Goal: Information Seeking & Learning: Learn about a topic

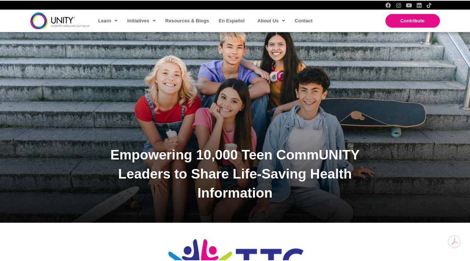
scroll to position [76, 0]
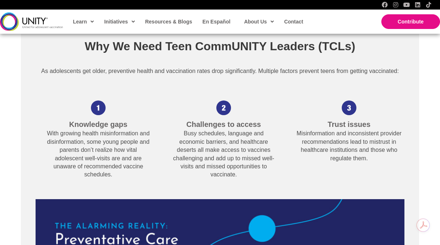
scroll to position [774, 0]
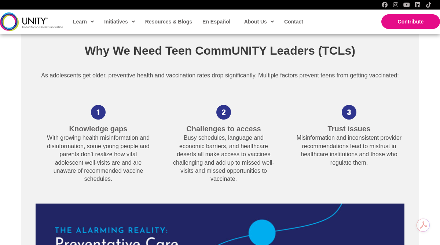
drag, startPoint x: 30, startPoint y: 95, endPoint x: 162, endPoint y: 91, distance: 131.8
click at [162, 91] on div "As adolescents get older, preventive health and vaccination rates drop signific…" at bounding box center [220, 80] width 384 height 35
click at [114, 179] on p "With growing health misinformation and disinformation, some young people and pa…" at bounding box center [98, 158] width 105 height 49
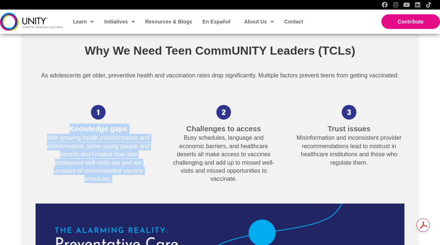
drag, startPoint x: 112, startPoint y: 179, endPoint x: 65, endPoint y: 125, distance: 70.8
click at [65, 125] on div "Knowledge gaps With growing health misinformation and disinformation, some youn…" at bounding box center [98, 153] width 105 height 59
copy div "Knowledge gaps With growing health misinformation and disinformation, some youn…"
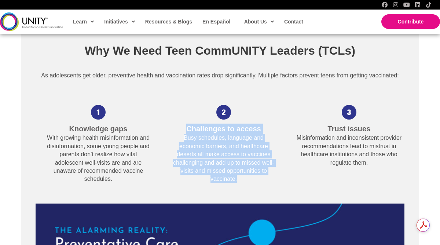
drag, startPoint x: 239, startPoint y: 179, endPoint x: 181, endPoint y: 130, distance: 76.6
click at [181, 130] on div "Challenges to access Busy schedules, language and economic barriers, and health…" at bounding box center [223, 153] width 105 height 59
copy div "Challenges to access Busy schedules, language and economic barriers, and health…"
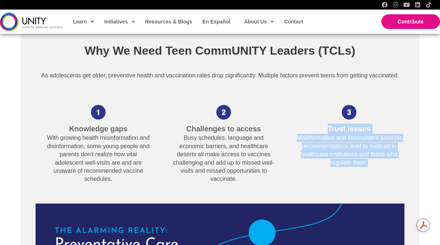
drag, startPoint x: 370, startPoint y: 161, endPoint x: 328, endPoint y: 129, distance: 52.5
click at [328, 129] on div "Trust issues Misinformation and inconsistent provider recommendations lead to m…" at bounding box center [348, 145] width 105 height 43
copy div "Trust issues Misinformation and inconsistent provider recommendations lead to m…"
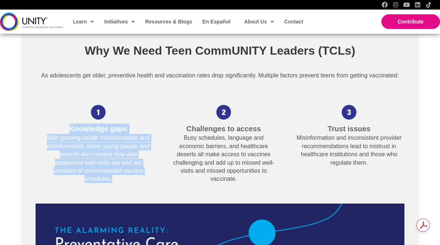
drag, startPoint x: 114, startPoint y: 181, endPoint x: 68, endPoint y: 127, distance: 71.3
click at [68, 127] on div "Knowledge gaps With growing health misinformation and disinformation, some youn…" at bounding box center [98, 153] width 105 height 59
copy div "Knowledge gaps With growing health misinformation and disinformation, some youn…"
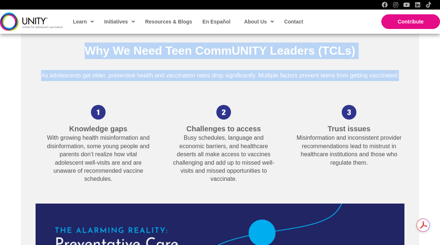
drag, startPoint x: 399, startPoint y: 77, endPoint x: 72, endPoint y: 51, distance: 328.3
click at [72, 51] on div "Why We Need Teen CommUNITY Leaders (TCLs) As adolescents get older, preventive …" at bounding box center [220, 224] width 398 height 392
copy div "Why We Need Teen CommUNITY Leaders (TCLs) As adolescents get older, preventive …"
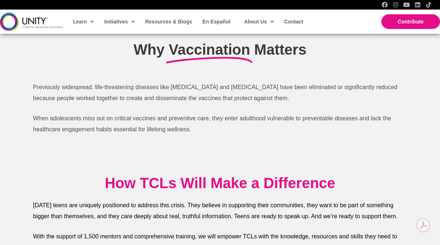
scroll to position [1192, 0]
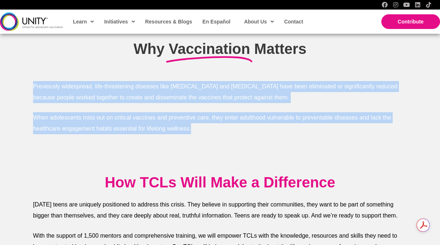
drag, startPoint x: 198, startPoint y: 130, endPoint x: 8, endPoint y: 83, distance: 195.5
copy div "Previously widespread, life-threatening diseases like [MEDICAL_DATA] and [MEDIC…"
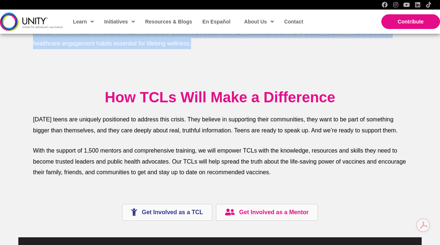
scroll to position [1286, 0]
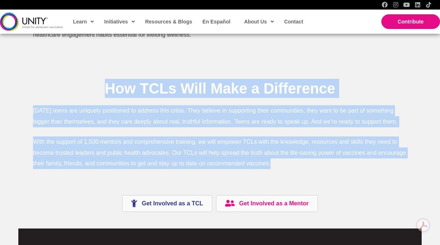
drag, startPoint x: 283, startPoint y: 165, endPoint x: 59, endPoint y: 90, distance: 237.0
click at [59, 90] on div "How TCLs Will Make a Difference [DATE] teens are uniquely positioned to address…" at bounding box center [220, 124] width 374 height 90
copy div "How TCLs Will Make a Difference [DATE] teens are uniquely positioned to address…"
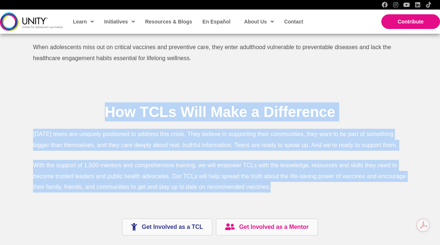
scroll to position [1261, 0]
